Goal: Transaction & Acquisition: Purchase product/service

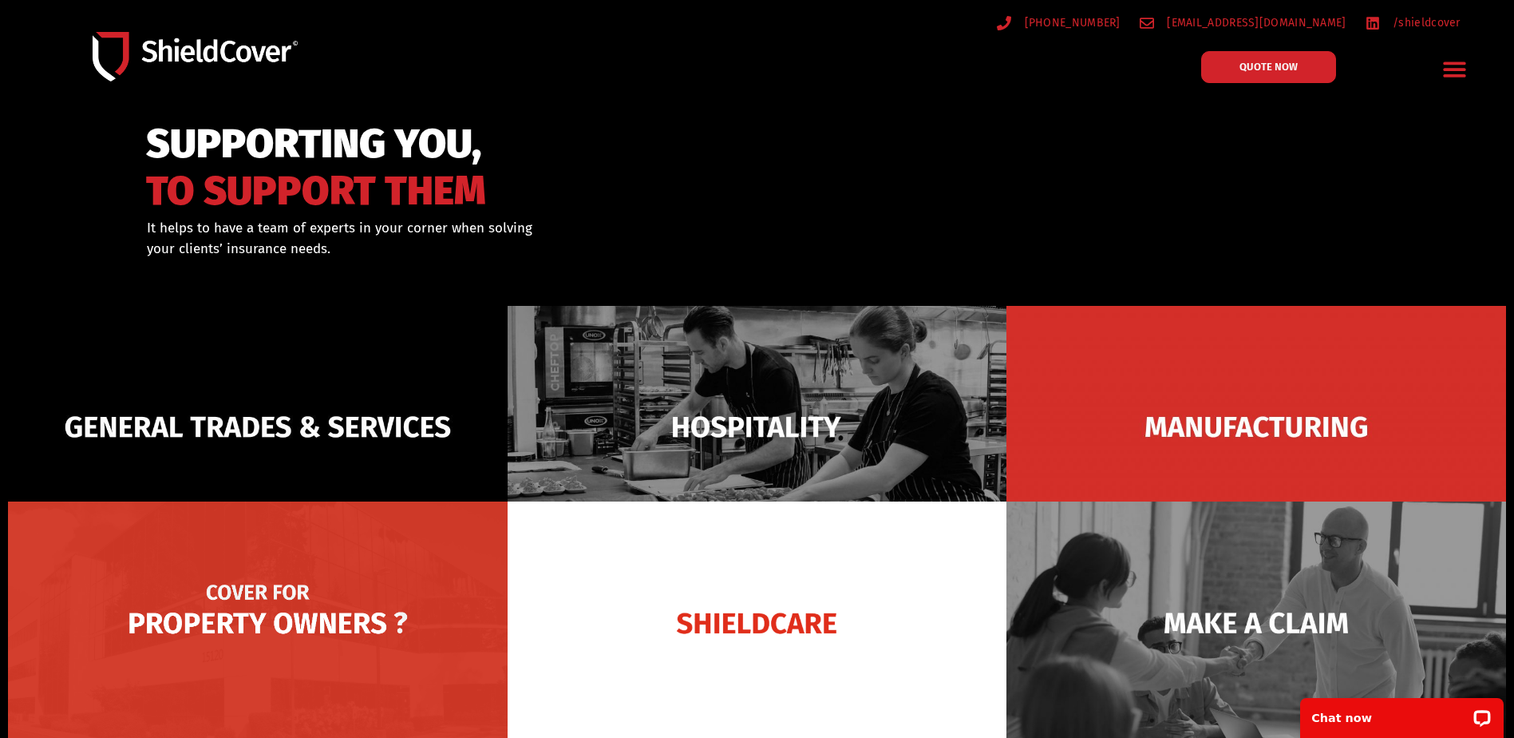
click at [307, 617] on img at bounding box center [258, 622] width 500 height 243
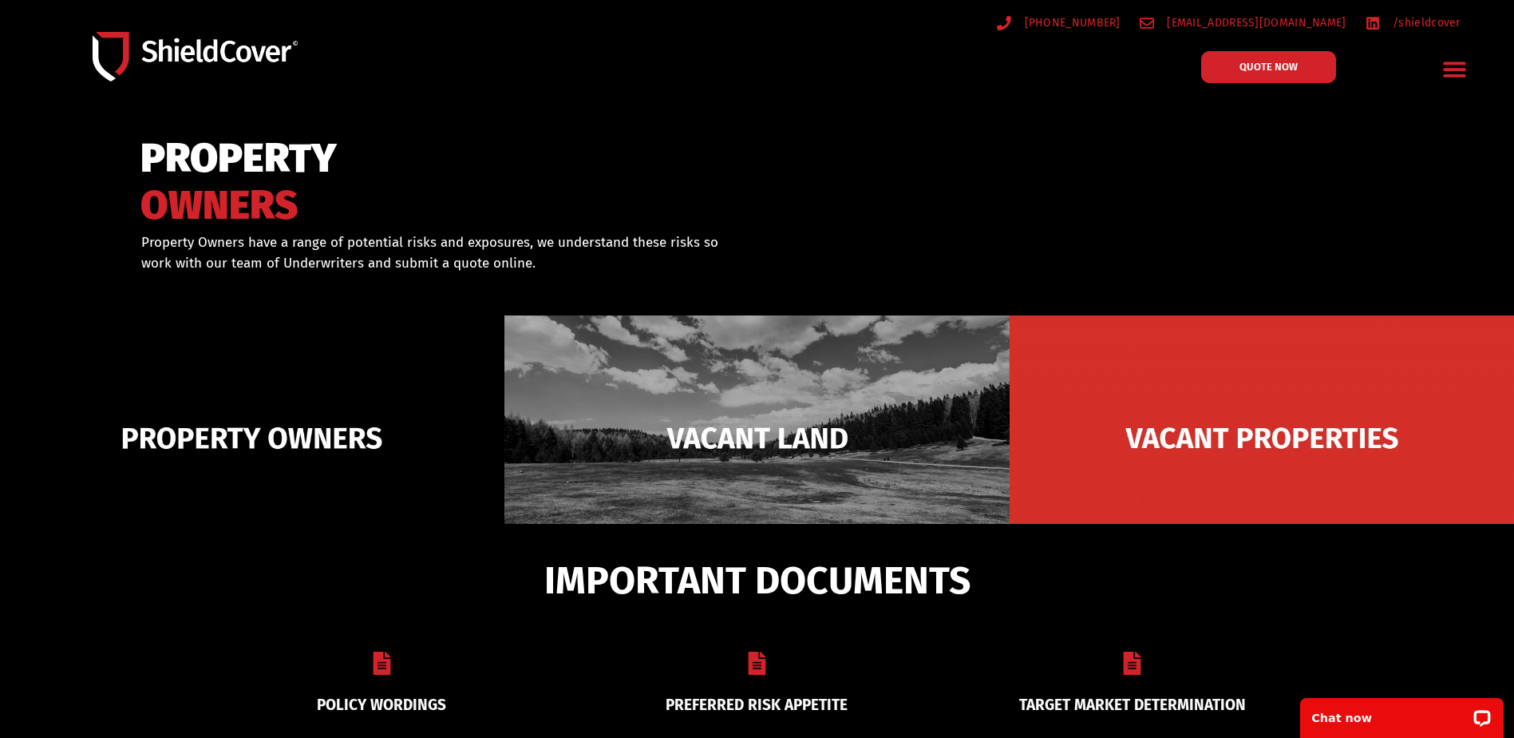
click at [1450, 73] on icon "Menu Toggle" at bounding box center [1454, 69] width 25 height 25
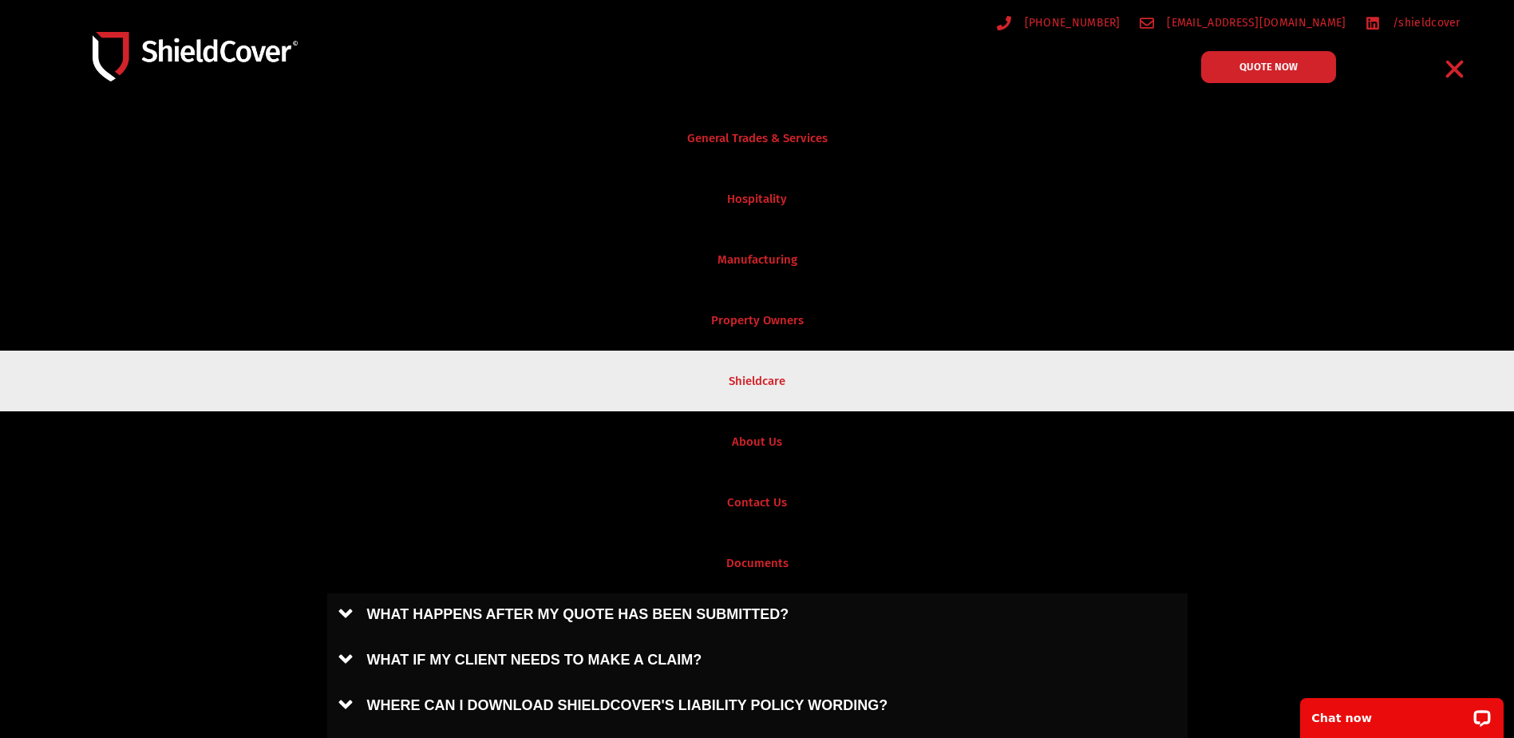
scroll to position [319, 0]
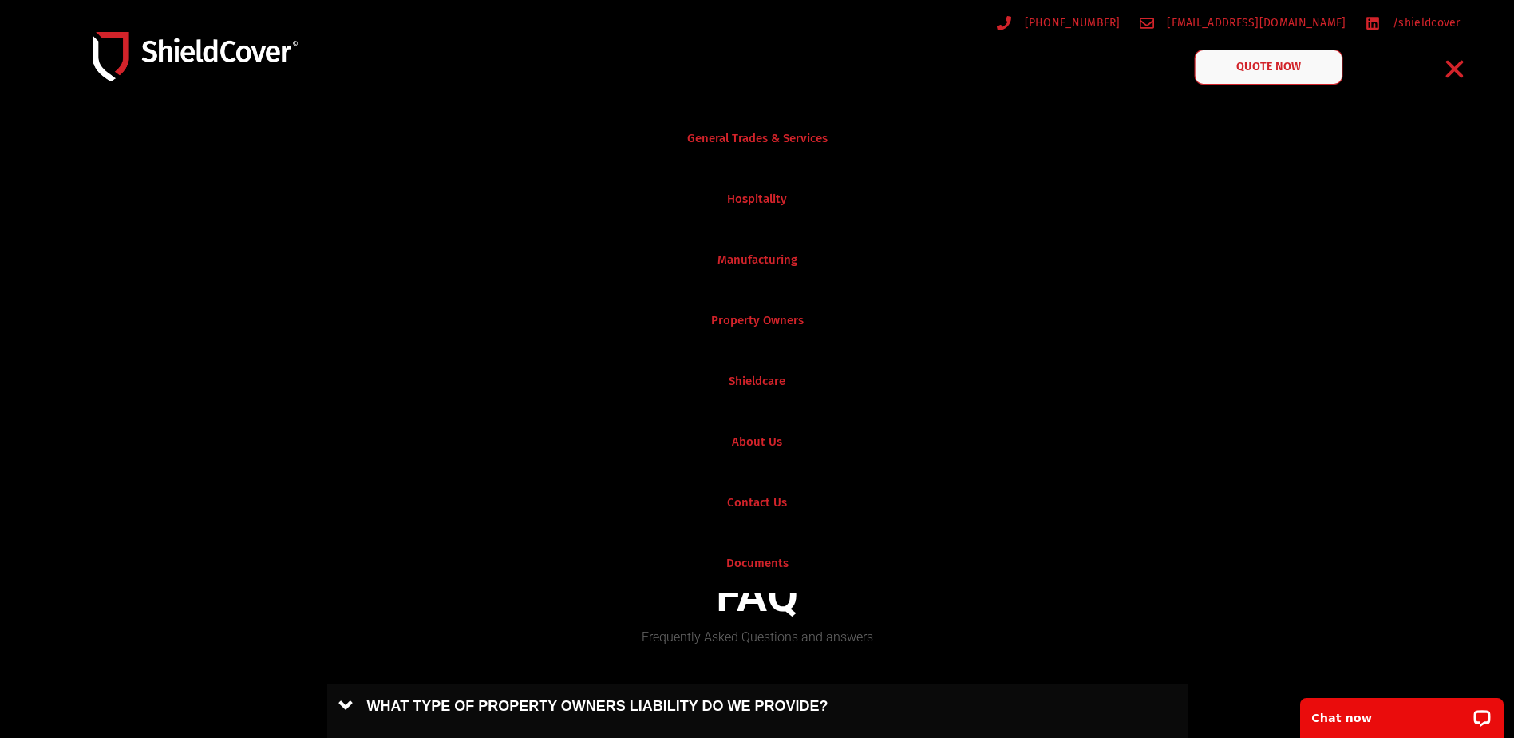
click at [1244, 71] on span "QUOTE NOW" at bounding box center [1269, 66] width 64 height 11
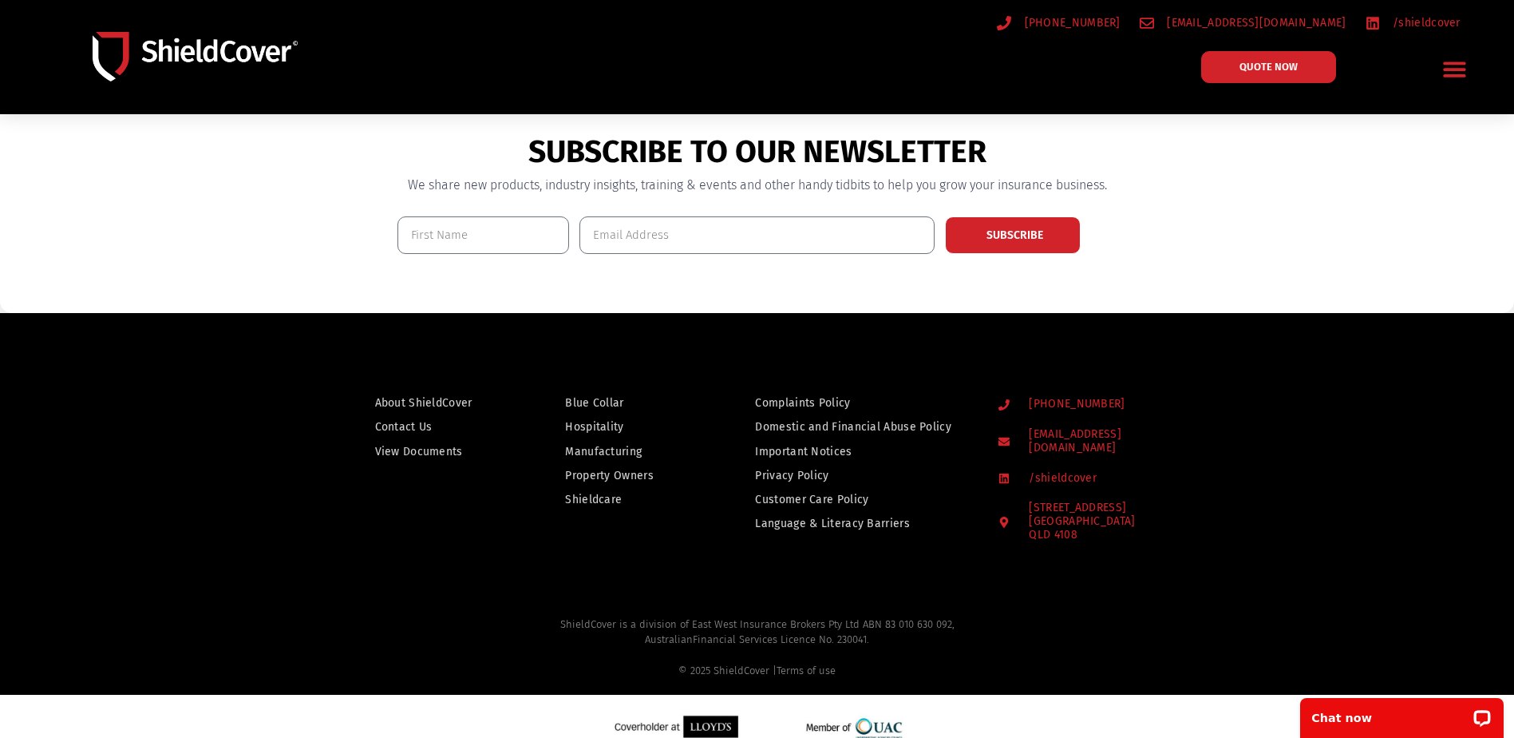
scroll to position [1197, 0]
